Goal: Transaction & Acquisition: Purchase product/service

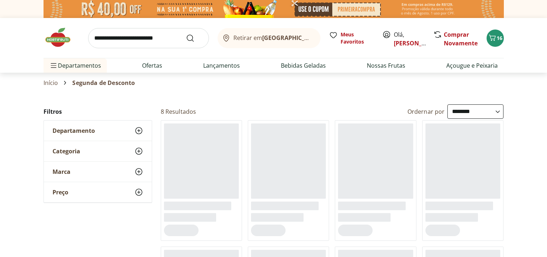
select select "**********"
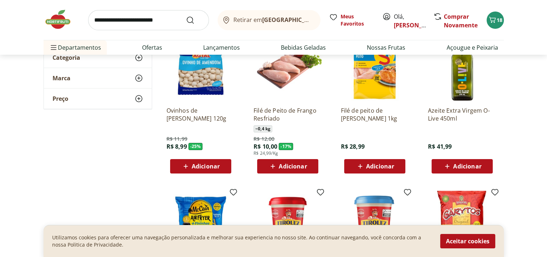
scroll to position [109, 0]
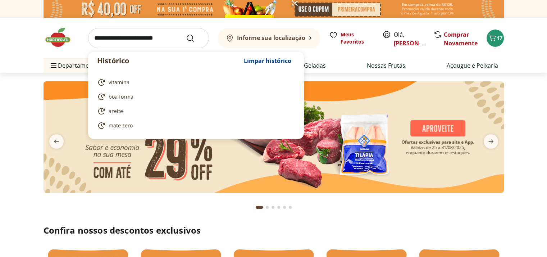
click at [115, 40] on input "search" at bounding box center [148, 38] width 121 height 20
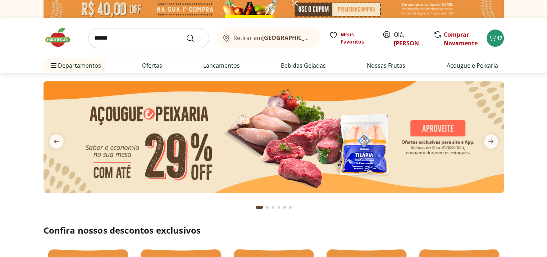
type input "******"
click at [186, 34] on button "Submit Search" at bounding box center [194, 38] width 17 height 9
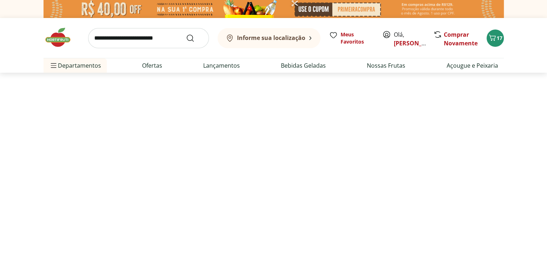
select select "**********"
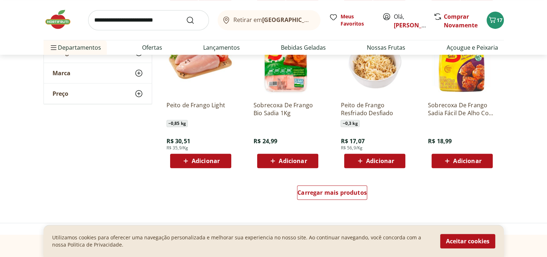
scroll to position [445, 0]
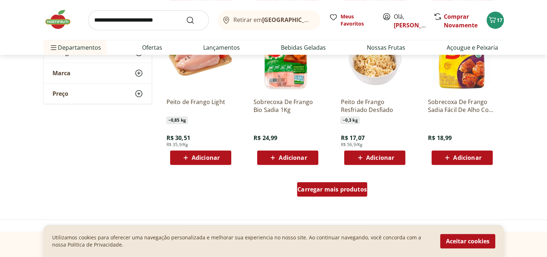
click at [345, 184] on div "Carregar mais produtos" at bounding box center [332, 189] width 70 height 14
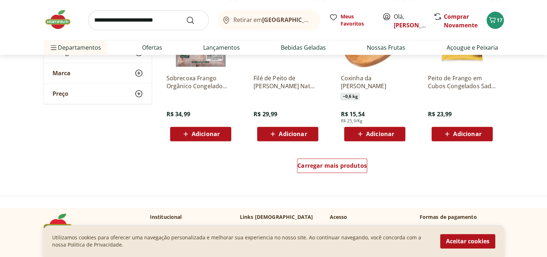
scroll to position [932, 0]
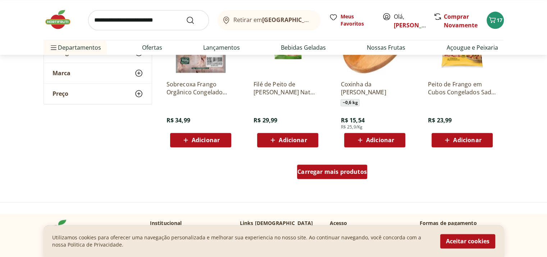
click at [359, 173] on span "Carregar mais produtos" at bounding box center [332, 172] width 69 height 6
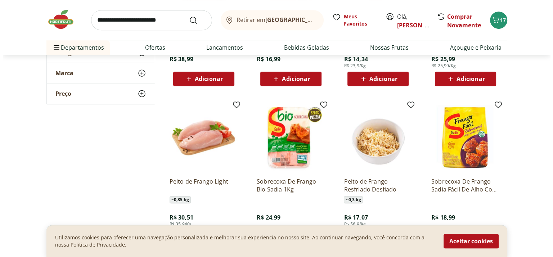
scroll to position [358, 0]
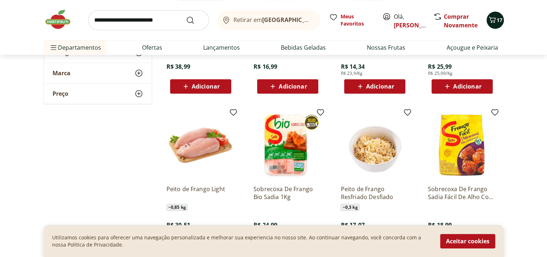
click at [492, 19] on icon "Carrinho" at bounding box center [492, 19] width 9 height 9
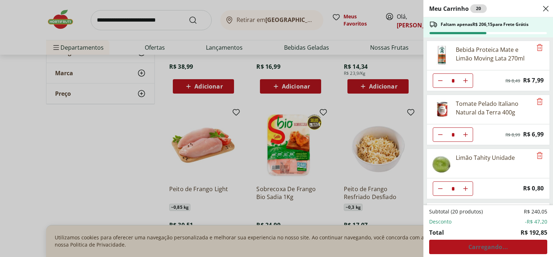
type input "*"
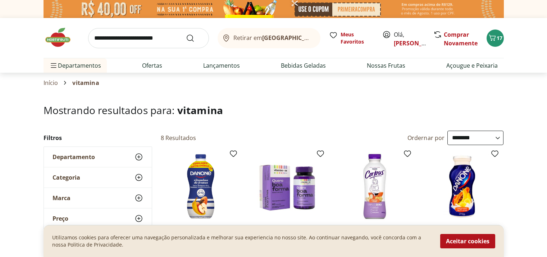
select select "**********"
click at [167, 40] on input "search" at bounding box center [148, 38] width 121 height 20
type input "*******"
click at [186, 34] on button "Submit Search" at bounding box center [194, 38] width 17 height 9
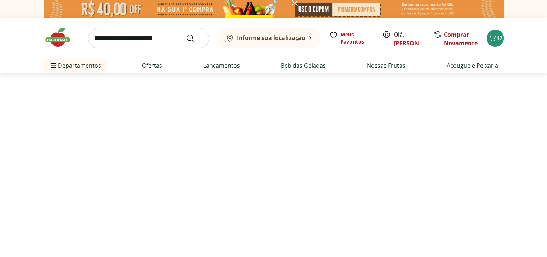
select select "**********"
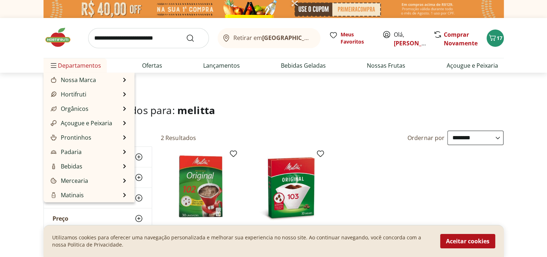
scroll to position [72, 0]
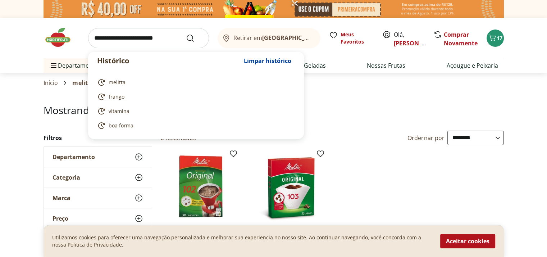
click at [119, 35] on input "search" at bounding box center [148, 38] width 121 height 20
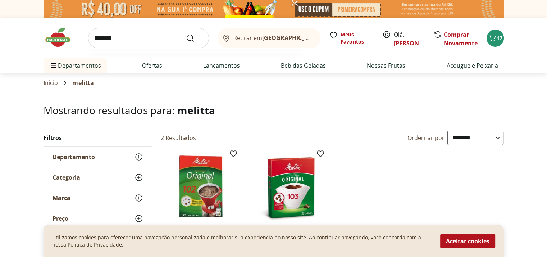
type input "********"
click at [186, 34] on button "Submit Search" at bounding box center [194, 38] width 17 height 9
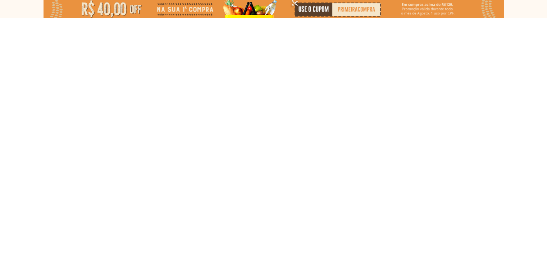
select select "**********"
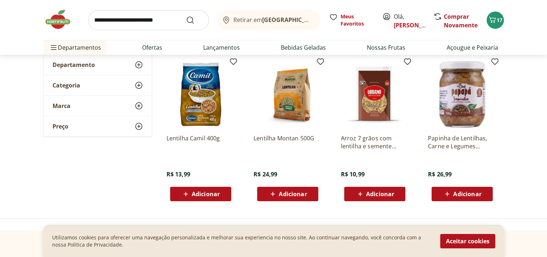
scroll to position [101, 0]
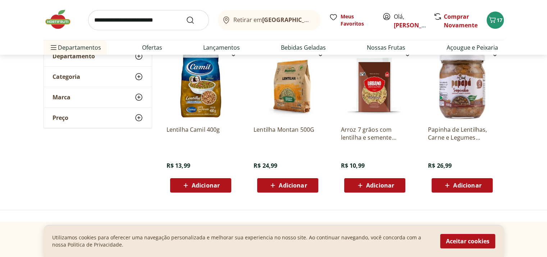
click at [186, 188] on icon at bounding box center [185, 185] width 9 height 9
click at [497, 19] on span "18" at bounding box center [500, 20] width 6 height 7
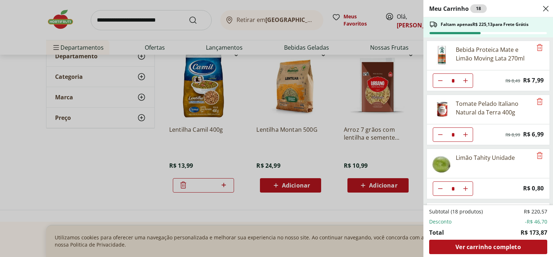
click at [361, 129] on div "Meu Carrinho 18 Faltam apenas R$ 225,13 para Frete Grátis Bebida Proteica Mate …" at bounding box center [276, 128] width 553 height 257
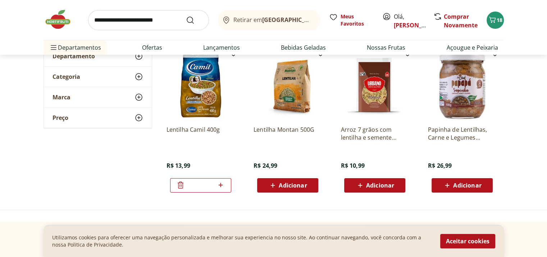
click at [362, 128] on p "Arroz 7 grãos com lentilha e semente girassol Urbano 500g" at bounding box center [375, 134] width 68 height 16
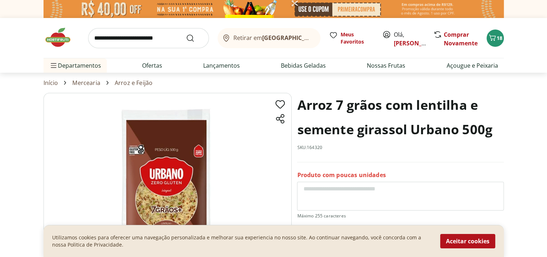
click at [165, 38] on input "search" at bounding box center [148, 38] width 121 height 20
type input "*****"
click at [186, 34] on button "Submit Search" at bounding box center [194, 38] width 17 height 9
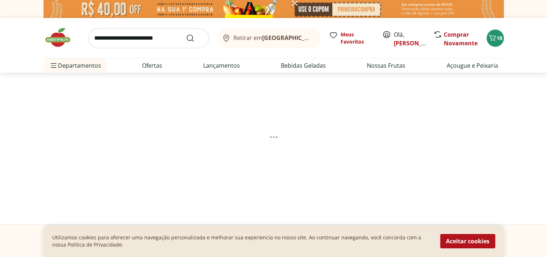
select select "**********"
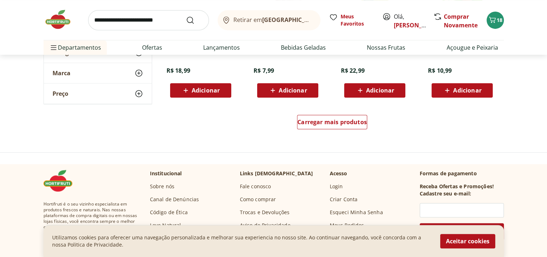
scroll to position [508, 0]
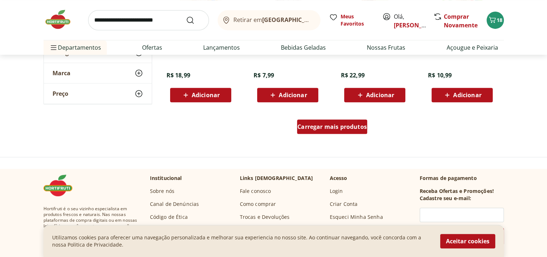
click at [363, 124] on span "Carregar mais produtos" at bounding box center [332, 127] width 69 height 6
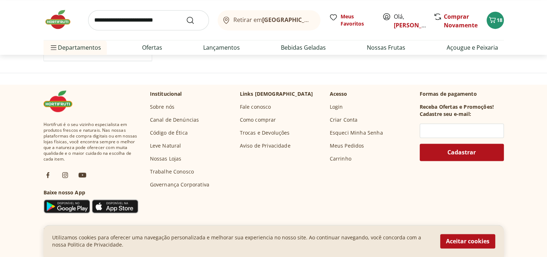
scroll to position [972, 0]
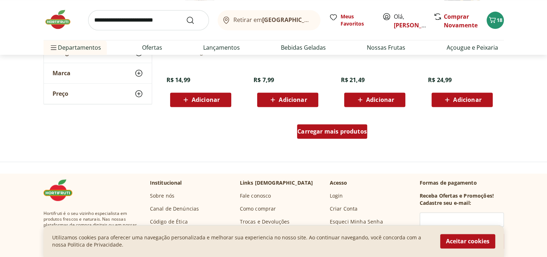
click at [361, 135] on div "Carregar mais produtos" at bounding box center [332, 131] width 70 height 14
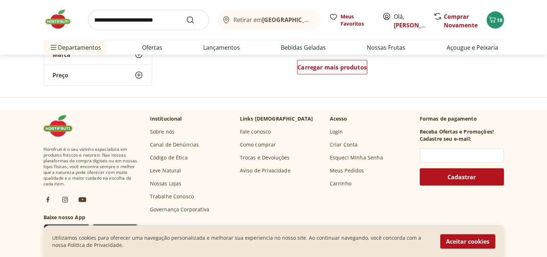
scroll to position [1461, 0]
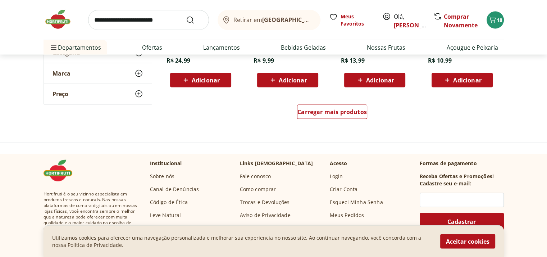
click at [153, 27] on input "search" at bounding box center [148, 20] width 121 height 20
type input "**********"
click at [186, 16] on button "Submit Search" at bounding box center [194, 20] width 17 height 9
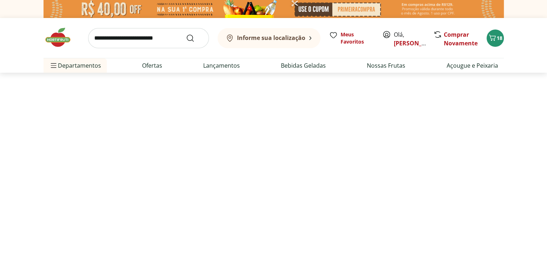
select select "**********"
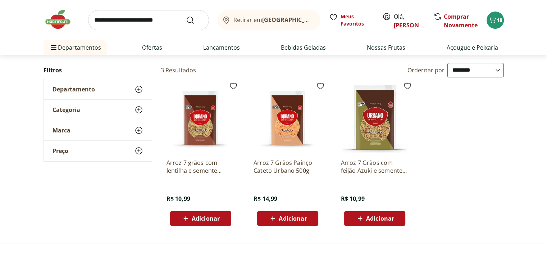
scroll to position [72, 0]
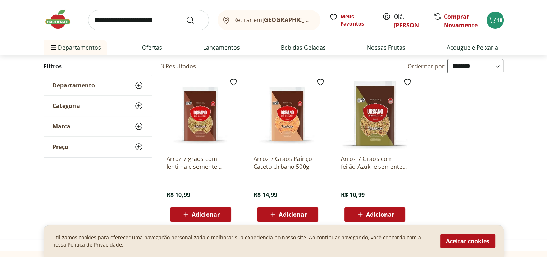
click at [197, 117] on img at bounding box center [201, 115] width 68 height 68
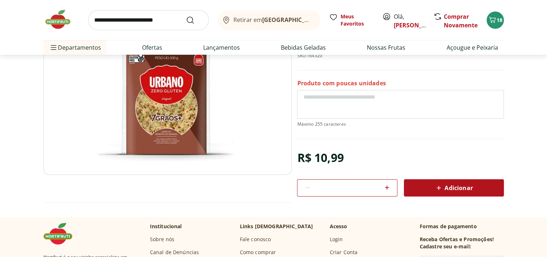
scroll to position [95, 0]
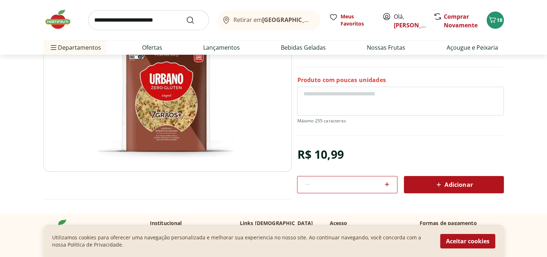
click at [455, 180] on span "Adicionar" at bounding box center [454, 184] width 38 height 9
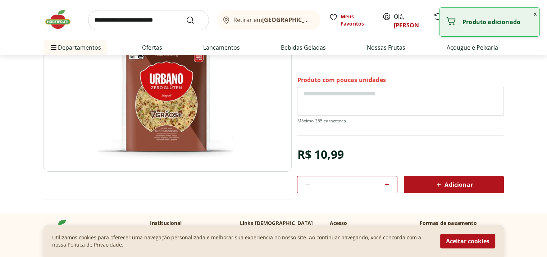
click at [537, 11] on button "x" at bounding box center [535, 14] width 9 height 12
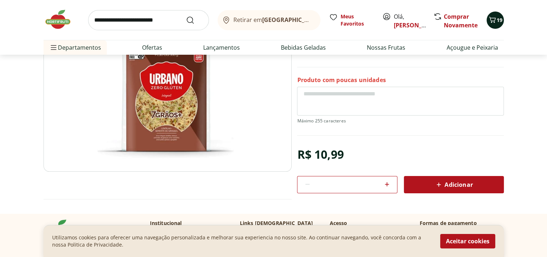
click at [494, 18] on icon "Carrinho" at bounding box center [492, 20] width 7 height 6
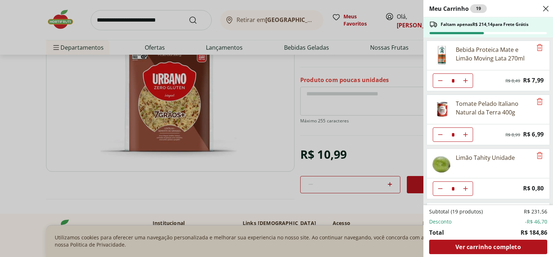
click at [82, 85] on div "Meu Carrinho 19 Faltam apenas R$ 214,14 para Frete Grátis Bebida Proteica Mate …" at bounding box center [276, 128] width 553 height 257
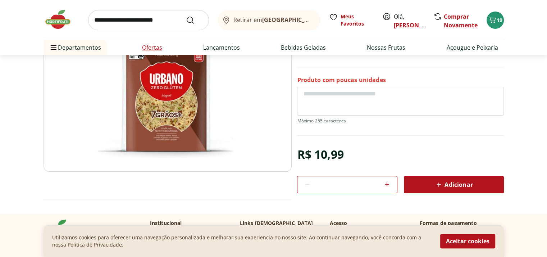
click at [146, 49] on link "Ofertas" at bounding box center [152, 47] width 20 height 9
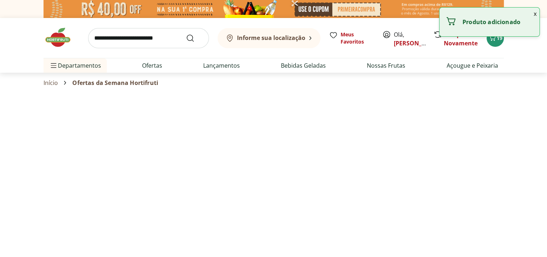
select select "**********"
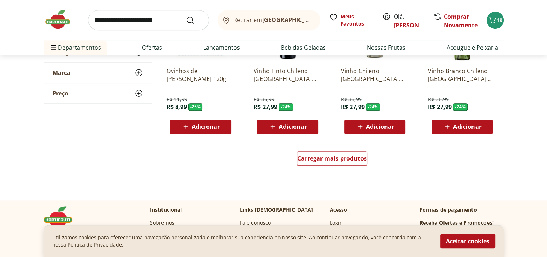
scroll to position [453, 0]
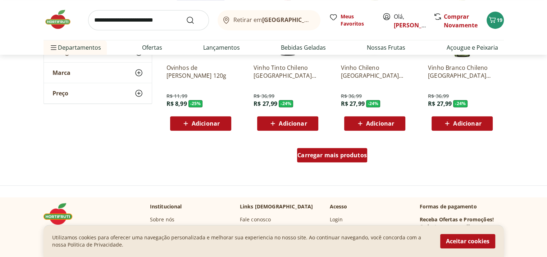
click at [335, 157] on span "Carregar mais produtos" at bounding box center [332, 155] width 69 height 6
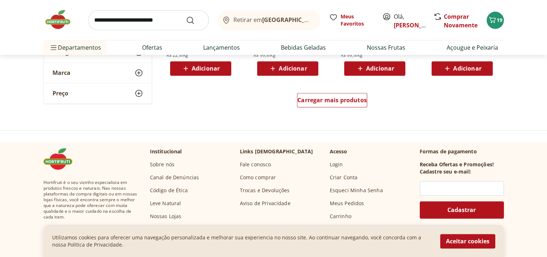
scroll to position [975, 0]
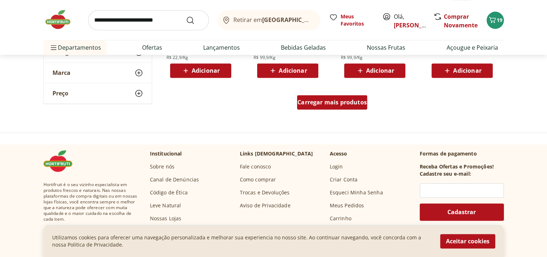
click at [357, 104] on span "Carregar mais produtos" at bounding box center [332, 102] width 69 height 6
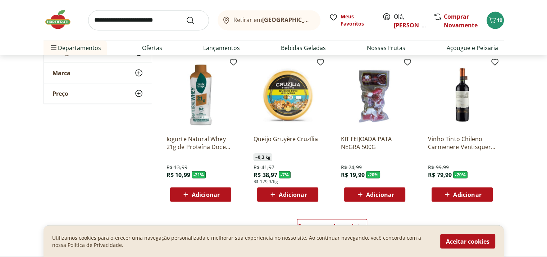
scroll to position [1331, 0]
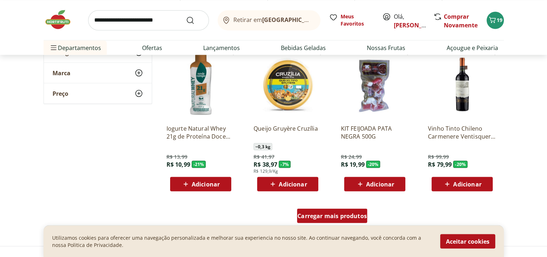
click at [358, 218] on span "Carregar mais produtos" at bounding box center [332, 216] width 69 height 6
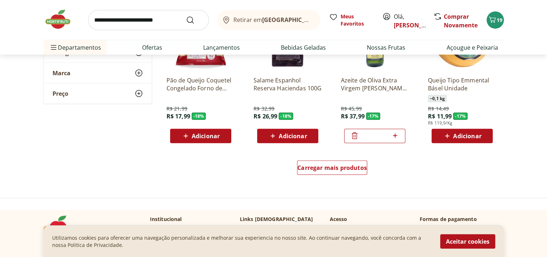
scroll to position [1851, 0]
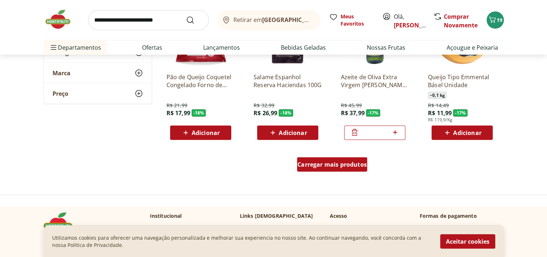
click at [351, 170] on div "Carregar mais produtos" at bounding box center [332, 164] width 70 height 14
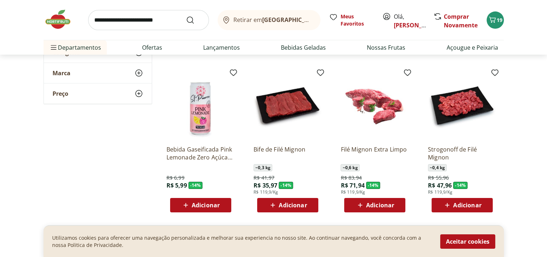
scroll to position [2270, 0]
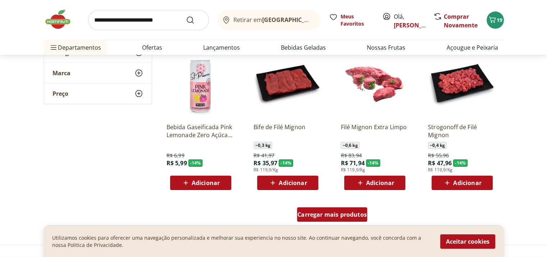
click at [356, 220] on div "Carregar mais produtos" at bounding box center [332, 214] width 70 height 14
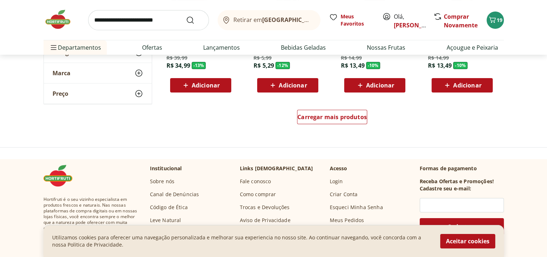
scroll to position [2850, 0]
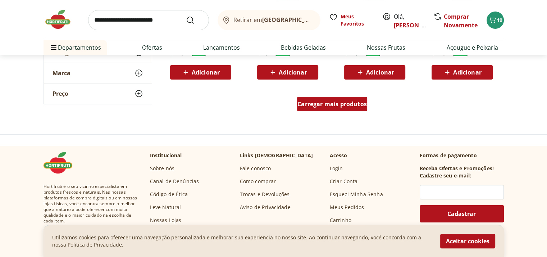
click at [328, 105] on span "Carregar mais produtos" at bounding box center [332, 104] width 69 height 6
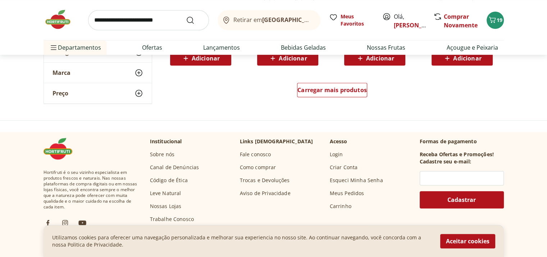
scroll to position [3352, 0]
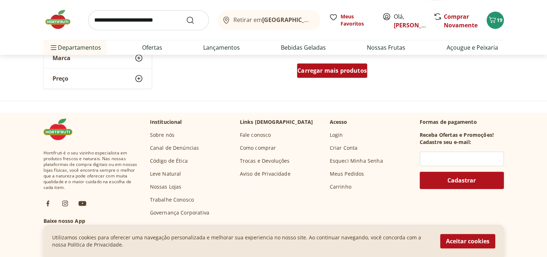
click at [361, 73] on span "Carregar mais produtos" at bounding box center [332, 71] width 69 height 6
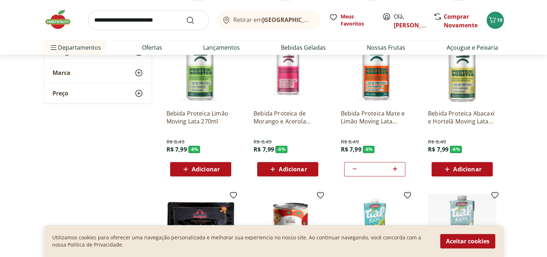
scroll to position [3381, 0]
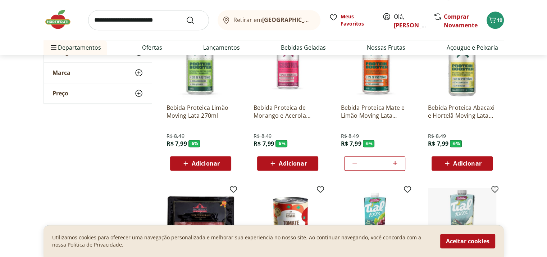
click at [399, 164] on icon at bounding box center [395, 163] width 9 height 9
type input "*"
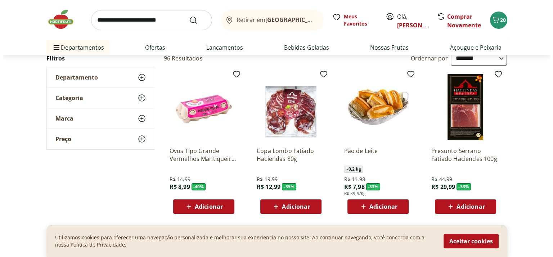
scroll to position [0, 0]
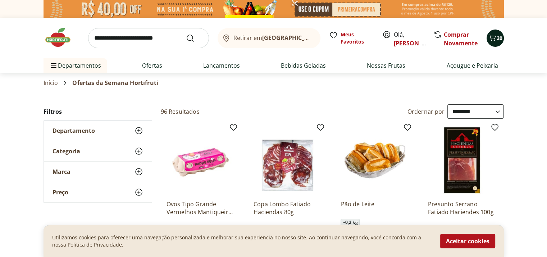
click at [498, 37] on span "20" at bounding box center [500, 38] width 6 height 7
